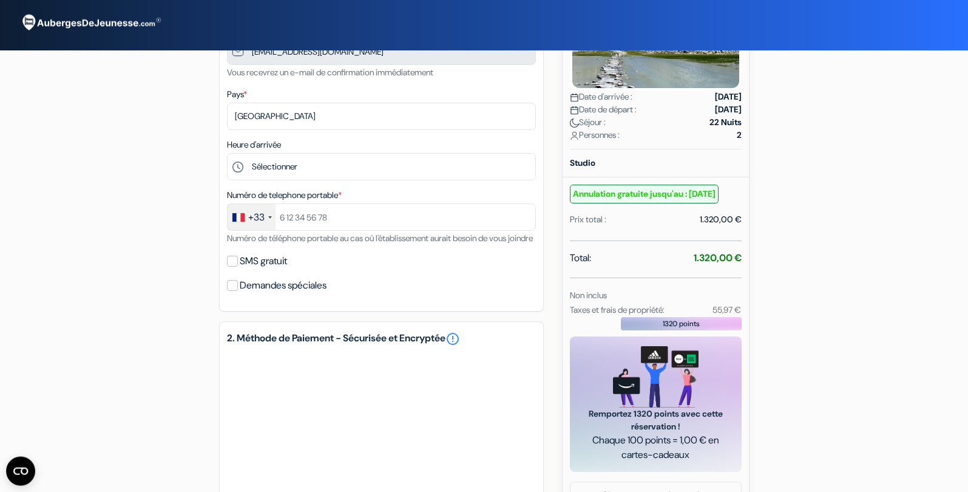
scroll to position [184, 0]
click at [231, 265] on input "SMS gratuit" at bounding box center [232, 259] width 11 height 11
checkbox input "true"
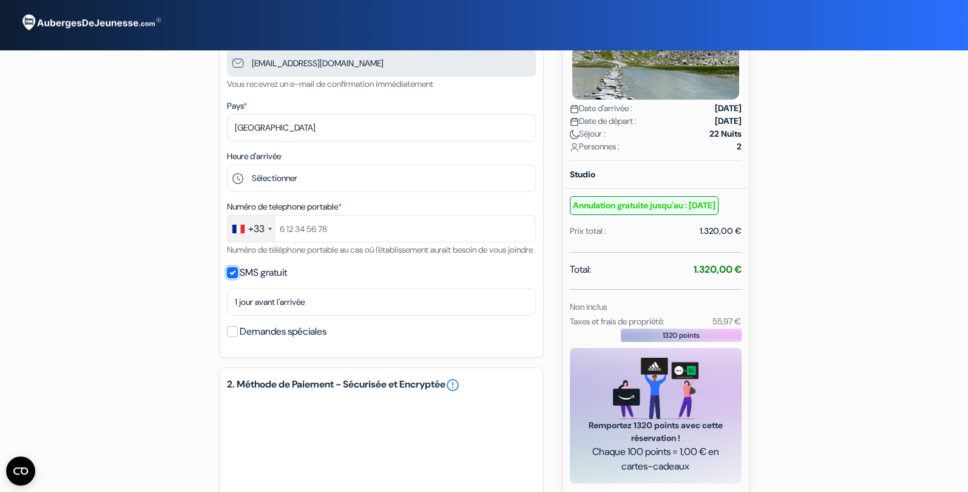
scroll to position [169, 0]
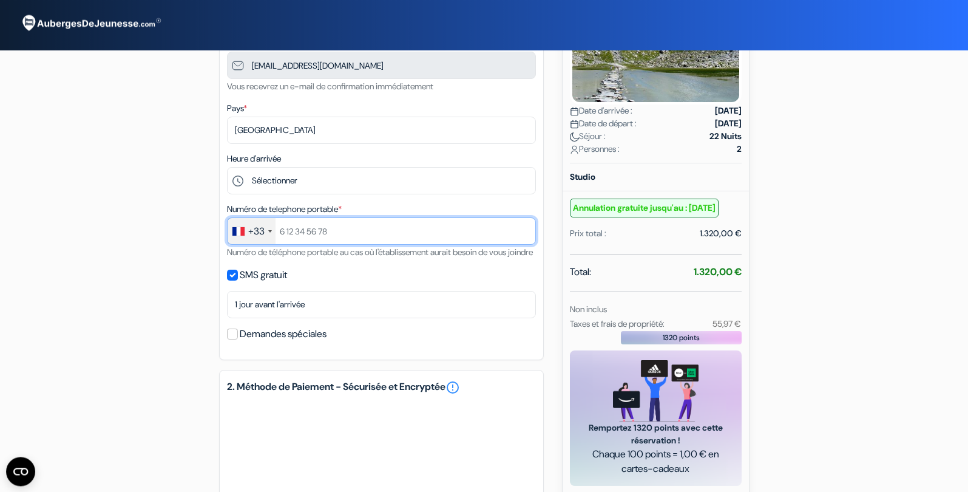
click at [387, 237] on input "text" at bounding box center [381, 230] width 309 height 27
type input "-"
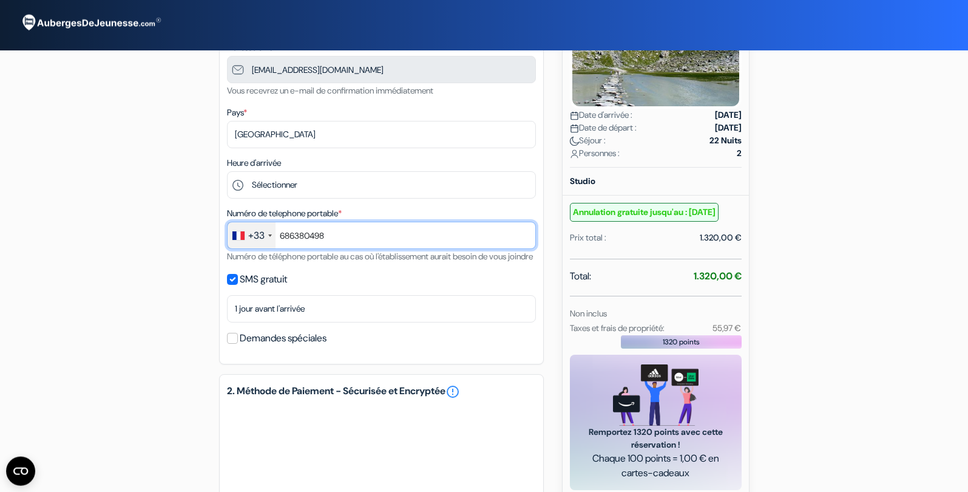
scroll to position [164, 0]
type input "686380498"
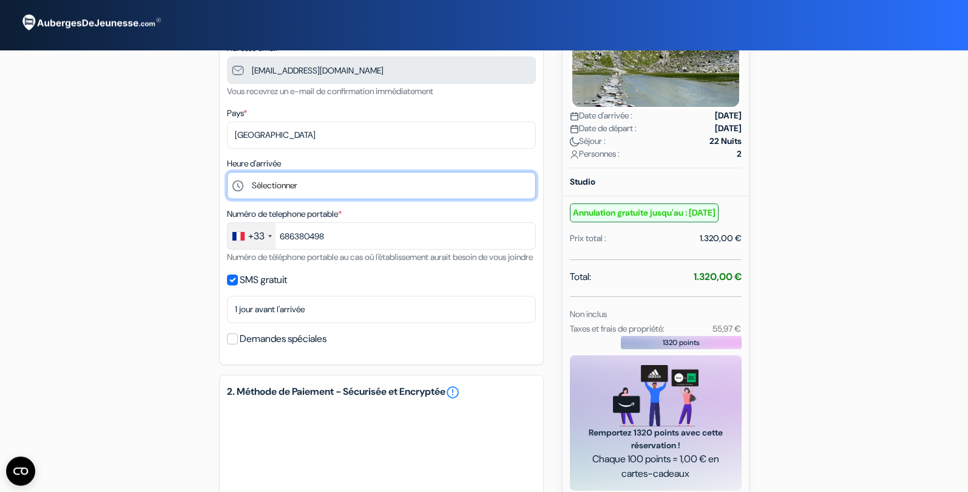
click at [227, 172] on select "Sélectionner 17:00 18:00 19:00 20:00 21:00 22:00 23:00" at bounding box center [381, 185] width 309 height 27
select select "17"
click option "17:00" at bounding box center [0, 0] width 0 height 0
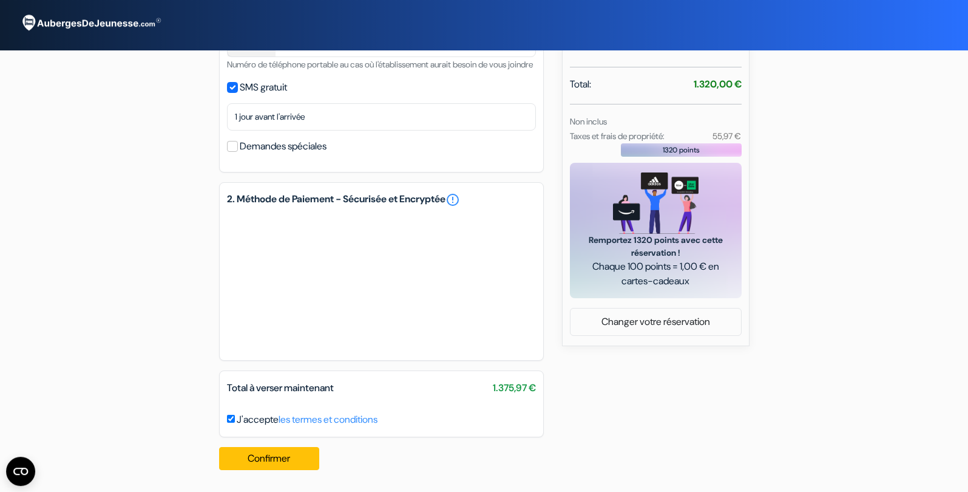
scroll to position [371, 0]
click at [285, 458] on button "Confirmer Loading..." at bounding box center [269, 458] width 101 height 23
click at [305, 458] on button "Confirmer Loading..." at bounding box center [269, 458] width 101 height 23
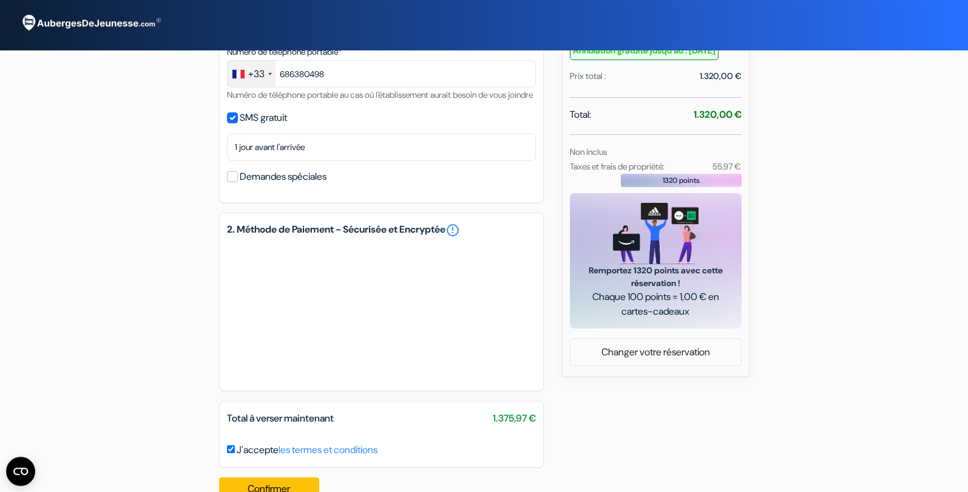
scroll to position [325, 0]
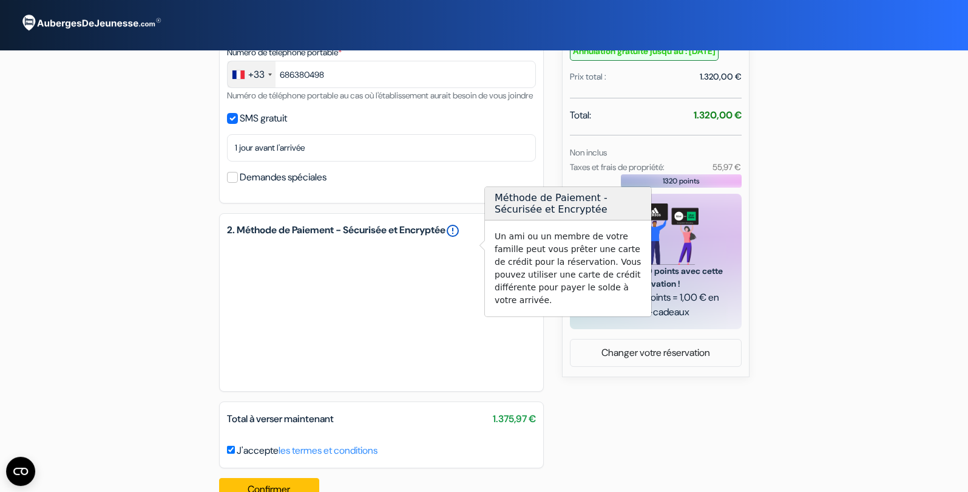
click at [460, 238] on link "error_outline" at bounding box center [453, 230] width 15 height 15
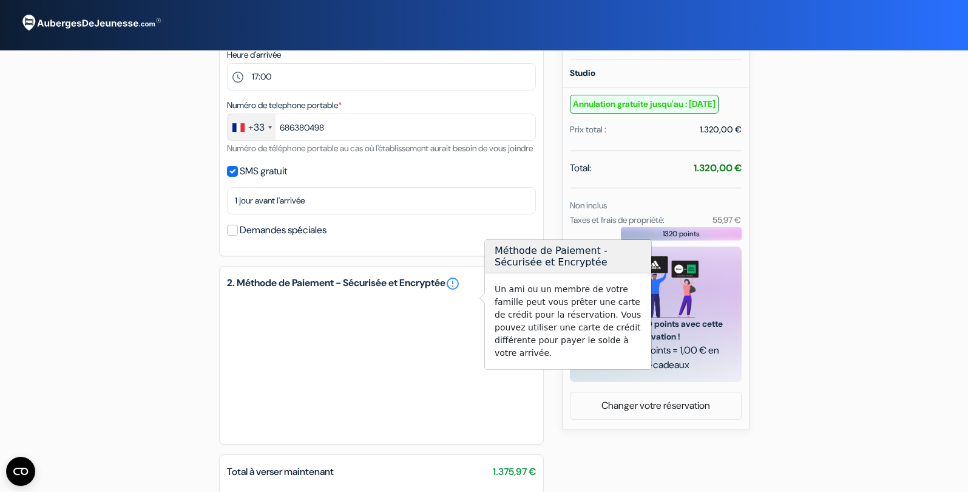
scroll to position [371, 0]
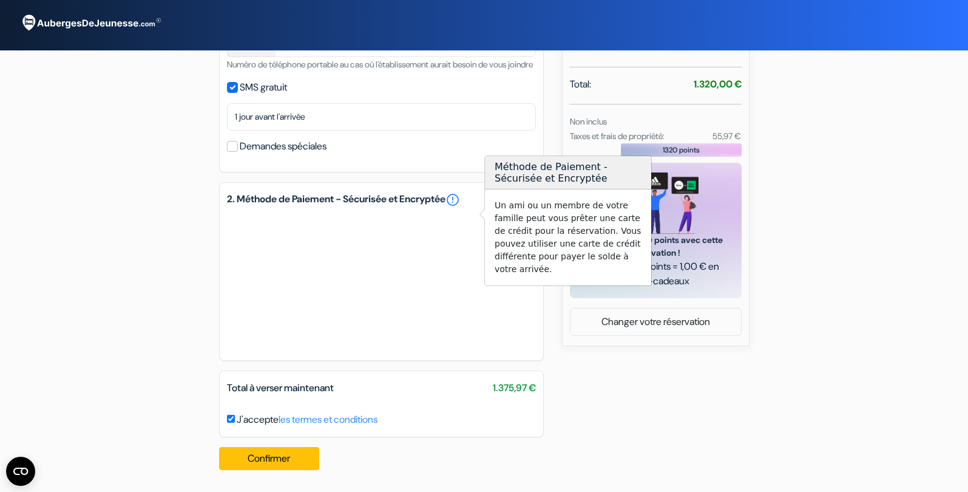
click at [679, 421] on div "add_box Royal 513 Le Royal, [GEOGRAPHIC_DATA], [GEOGRAPHIC_DATA] Détails de l'é…" at bounding box center [484, 94] width 801 height 772
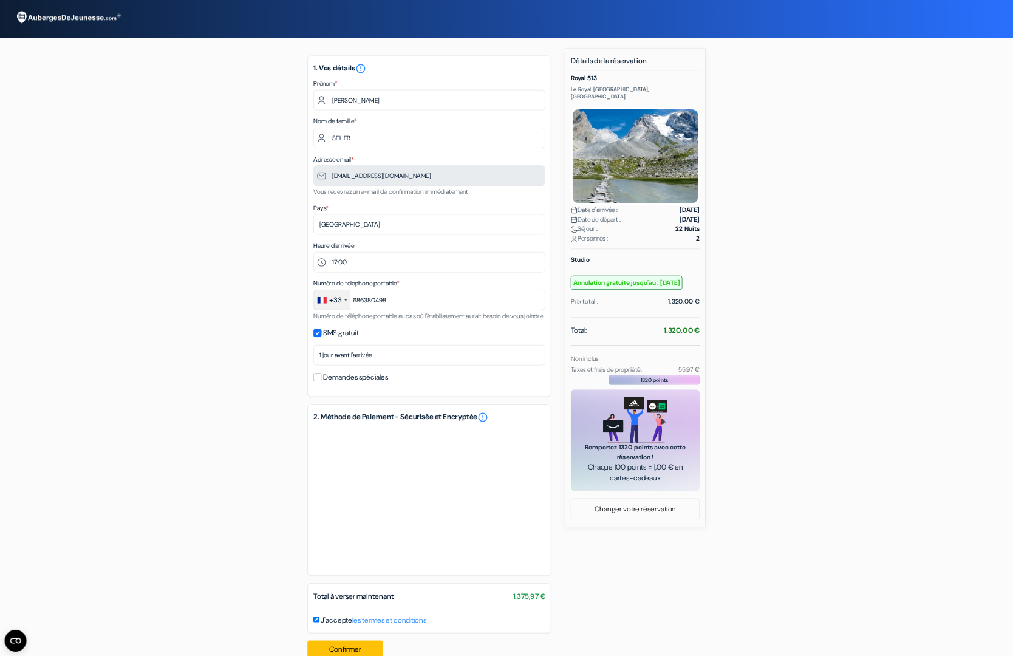
scroll to position [0, 0]
